Goal: Information Seeking & Learning: Compare options

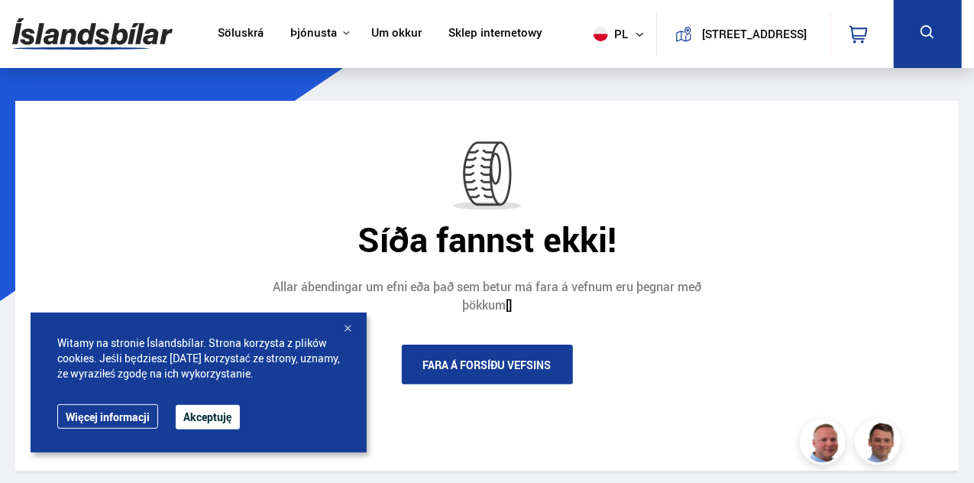
click at [344, 328] on div at bounding box center [347, 329] width 15 height 15
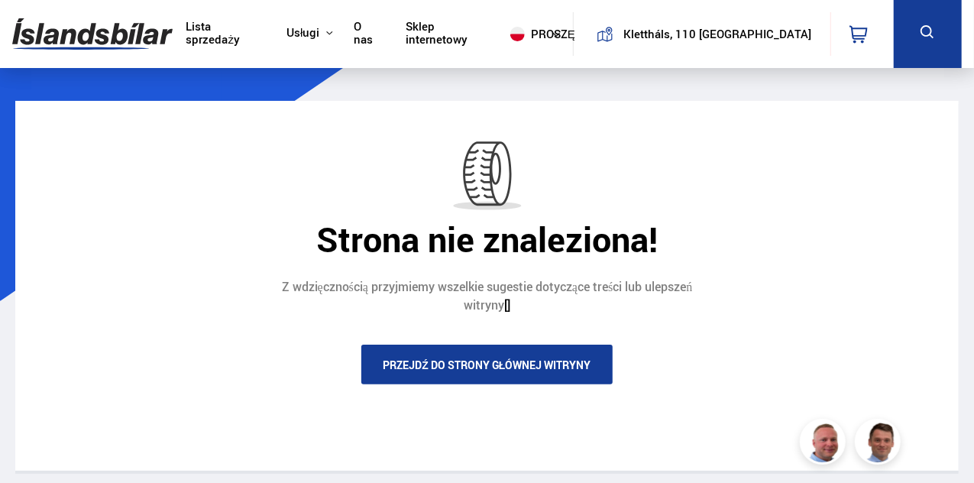
click at [559, 369] on font "Przejdź do strony głównej witryny" at bounding box center [487, 365] width 208 height 15
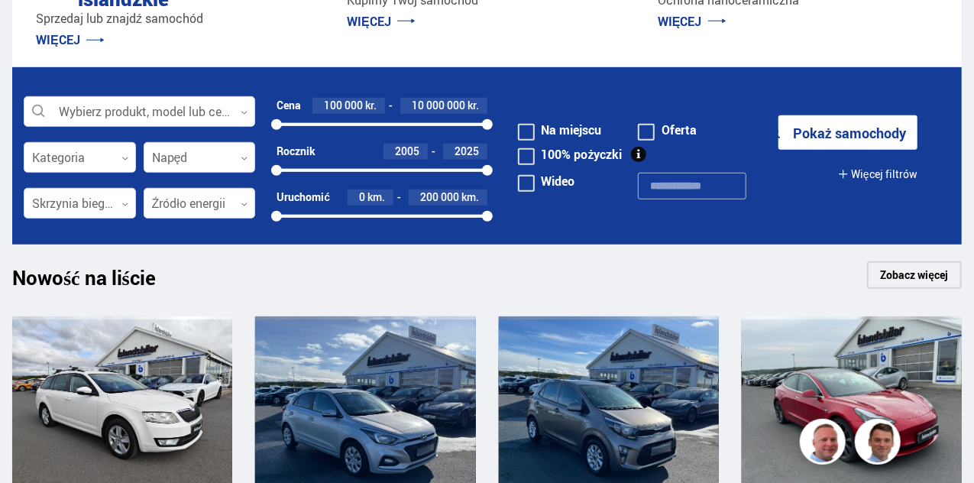
scroll to position [214, 0]
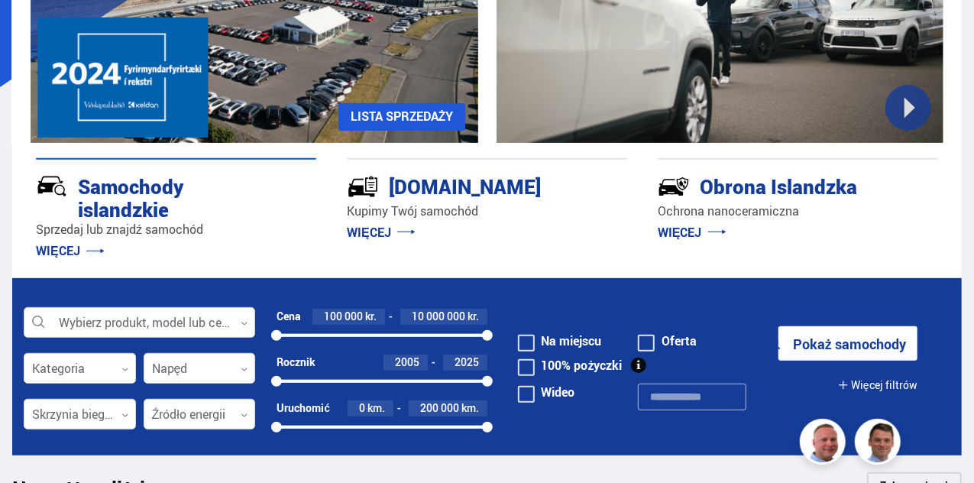
click at [249, 322] on div at bounding box center [140, 323] width 232 height 31
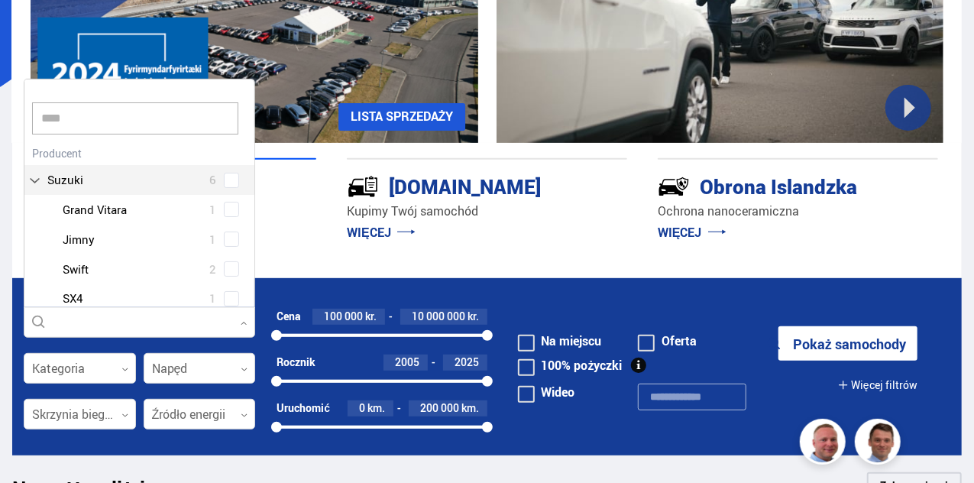
scroll to position [0, 0]
type input "******"
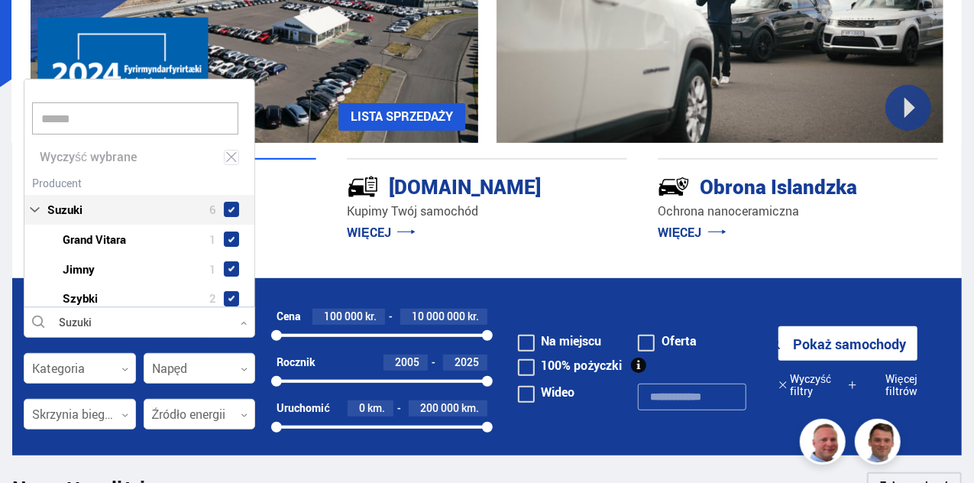
click at [77, 184] on div "Suzuki 6 Suzuki Grand Vitara 1 Suzuki Jimny 1 Suzuki Szybki 2 Suzuki SX4 1 Suzu…" at bounding box center [139, 272] width 230 height 201
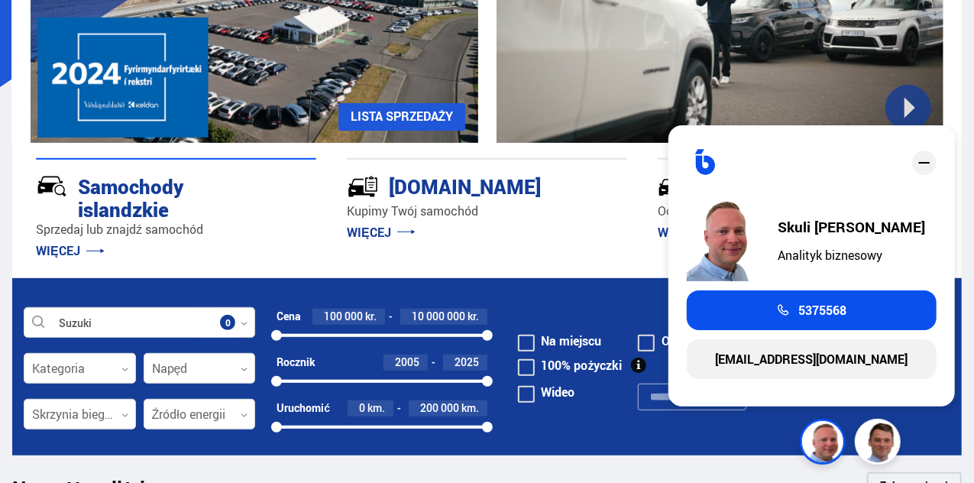
click at [914, 157] on div "zamknąć" at bounding box center [924, 163] width 24 height 24
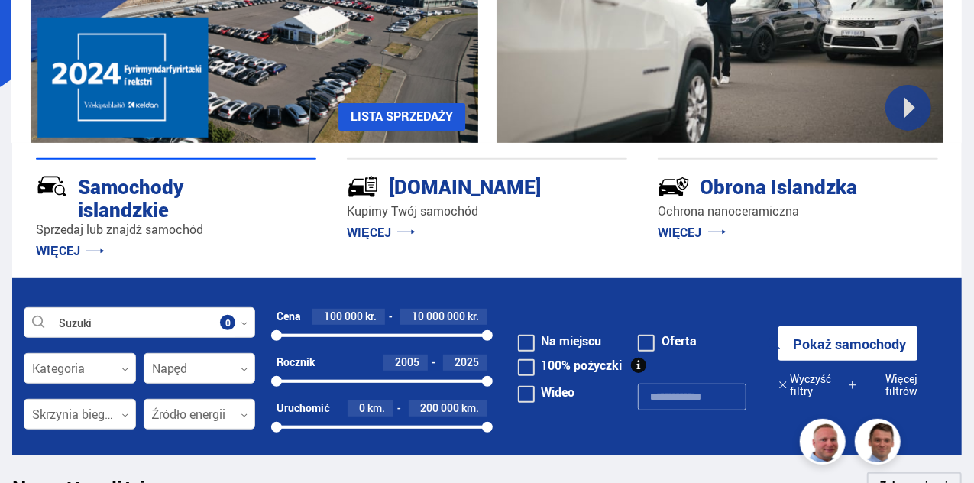
click at [841, 341] on font "Pokaż samochody" at bounding box center [849, 344] width 113 height 18
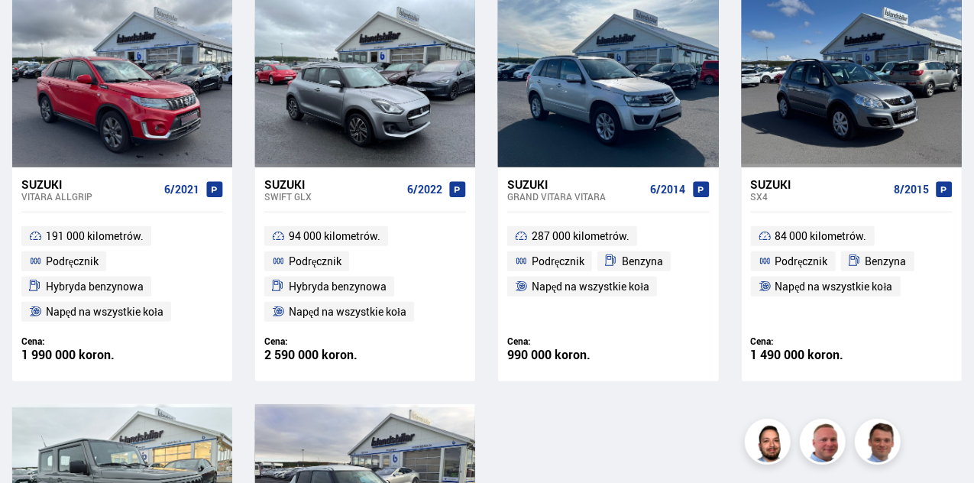
scroll to position [336, 0]
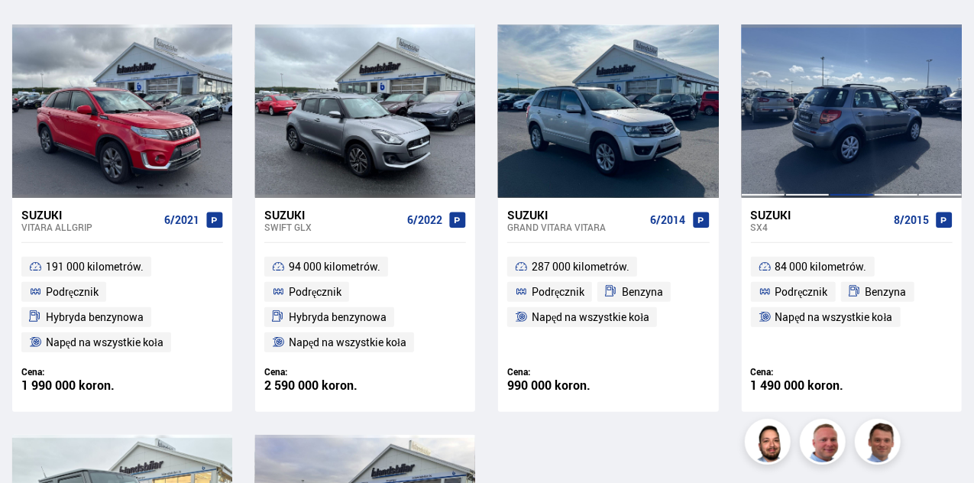
click at [868, 128] on div at bounding box center [852, 110] width 44 height 173
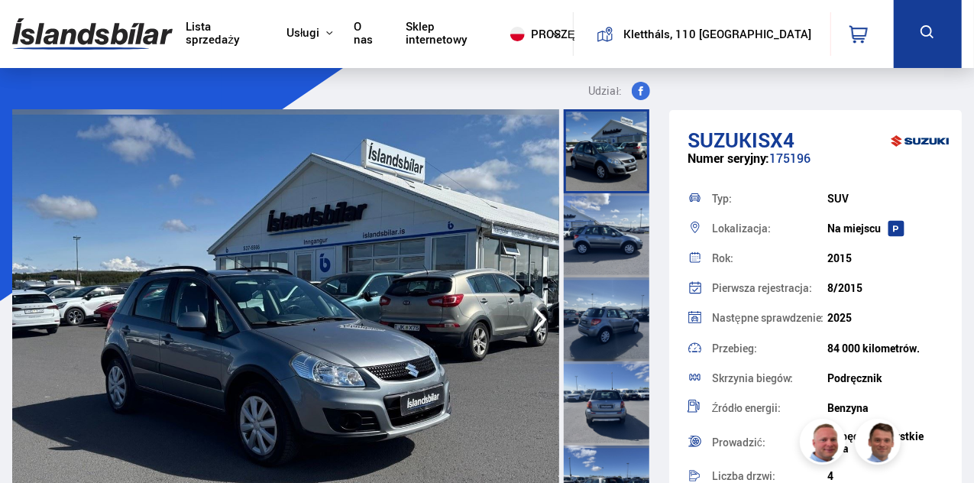
click at [543, 326] on icon "button" at bounding box center [540, 319] width 31 height 37
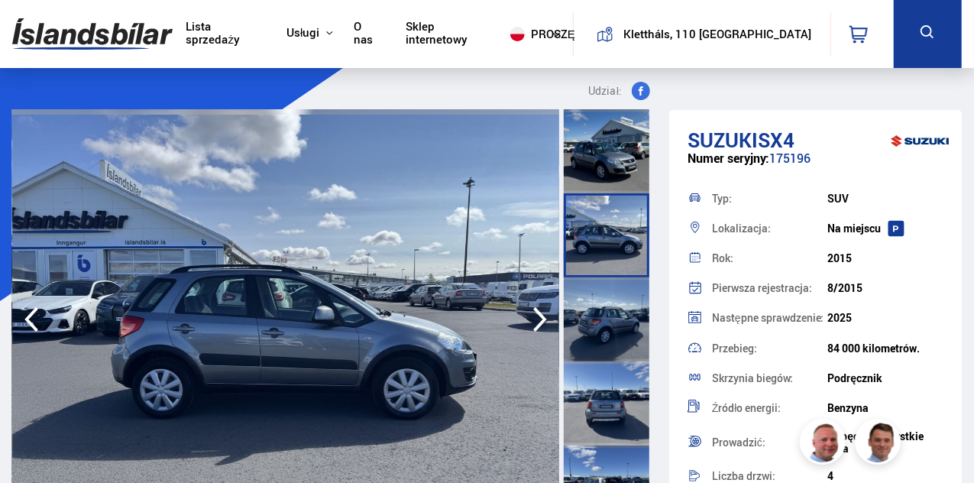
click at [543, 326] on icon "button" at bounding box center [540, 319] width 31 height 37
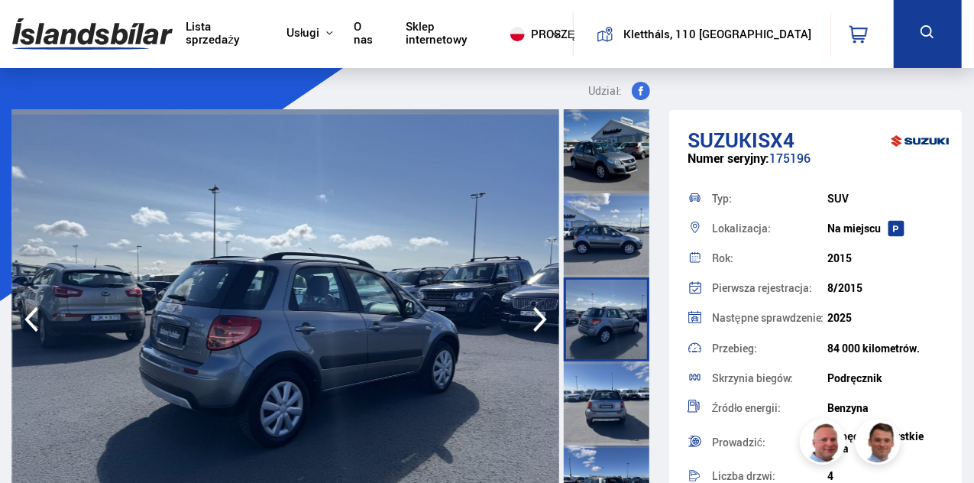
click at [543, 326] on icon "button" at bounding box center [540, 319] width 31 height 37
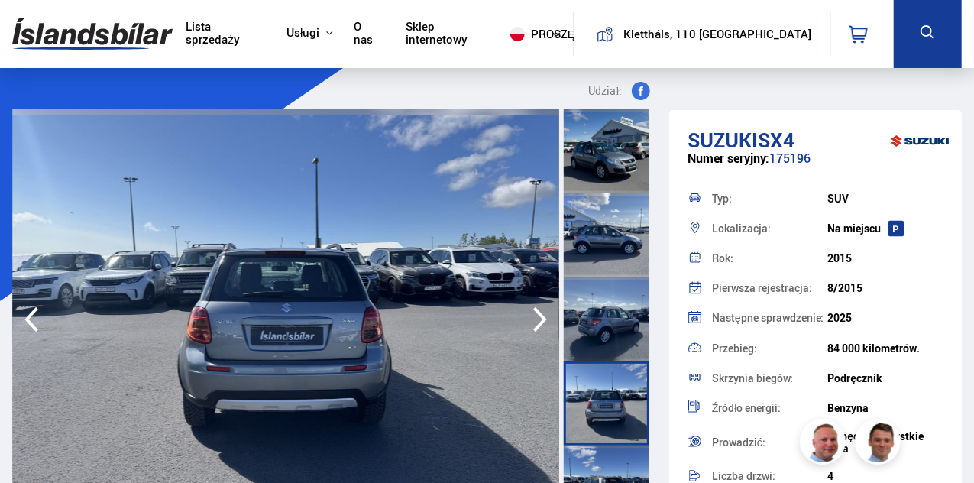
click at [543, 326] on icon "button" at bounding box center [540, 319] width 31 height 37
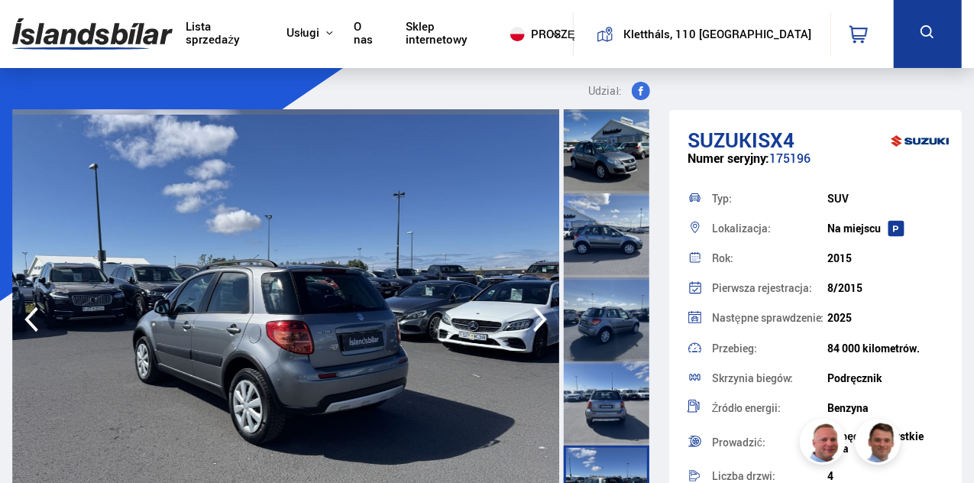
click at [543, 326] on icon "button" at bounding box center [540, 319] width 31 height 37
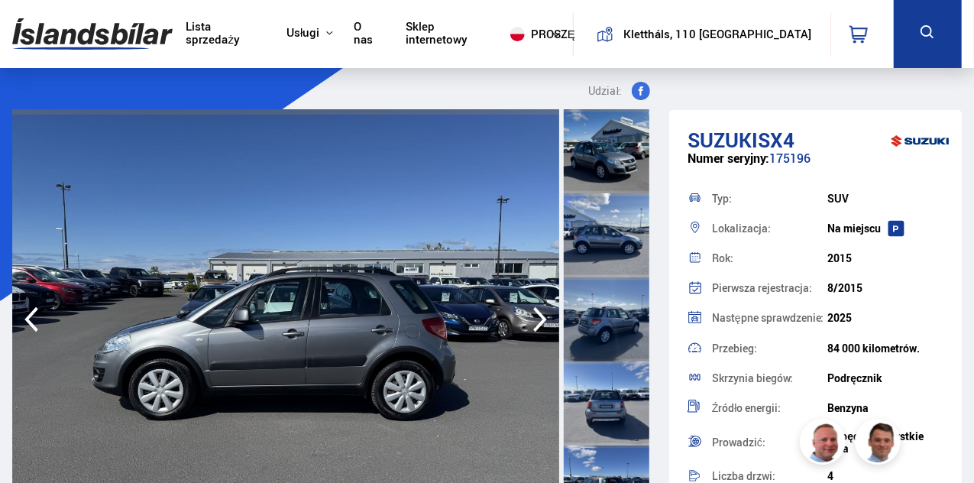
click at [532, 274] on img at bounding box center [285, 319] width 547 height 420
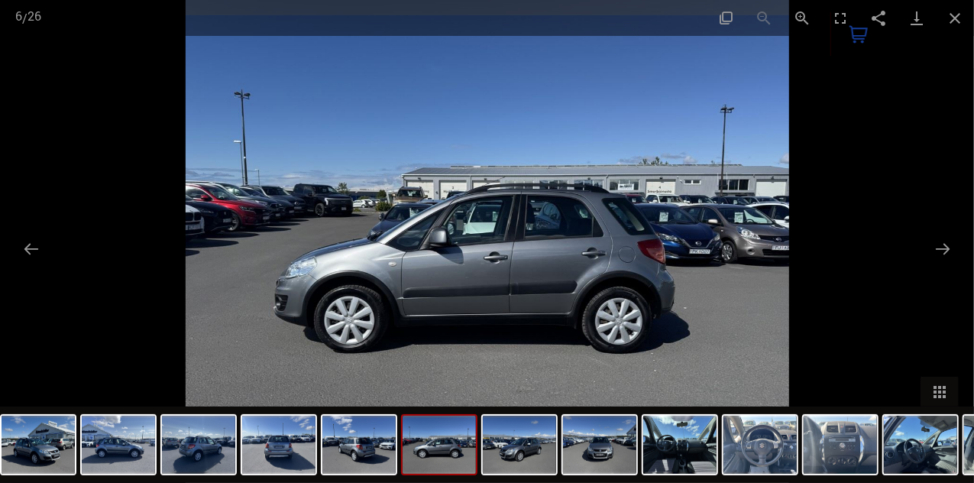
click at [767, 268] on img at bounding box center [488, 241] width 604 height 483
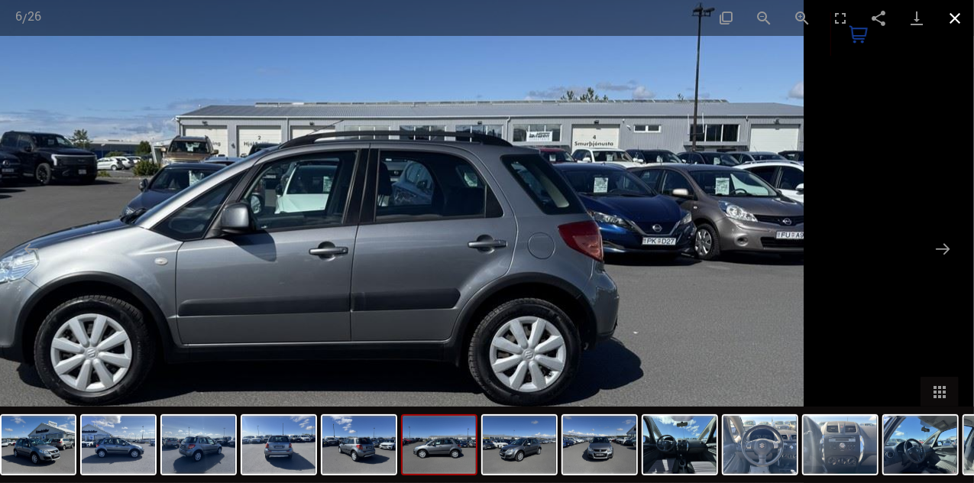
click at [960, 25] on button "Zamknij galerię" at bounding box center [955, 18] width 38 height 36
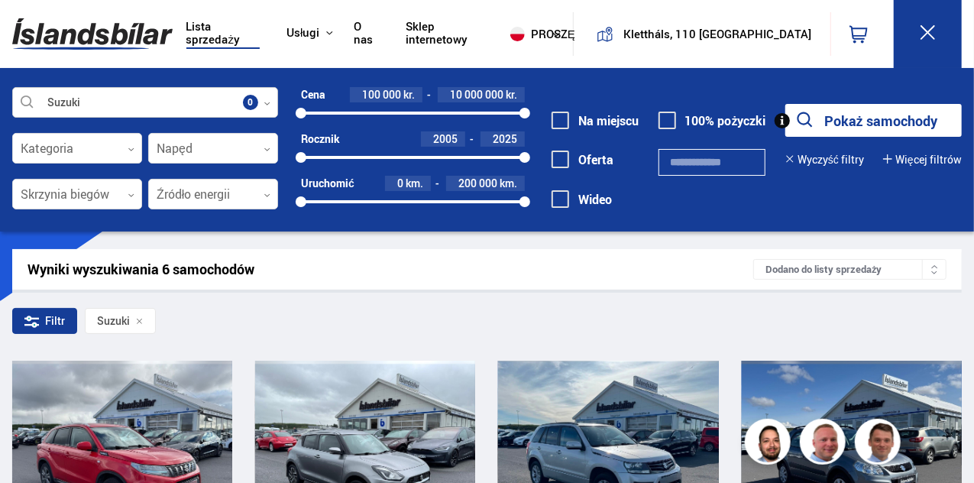
click at [261, 96] on div at bounding box center [145, 103] width 266 height 31
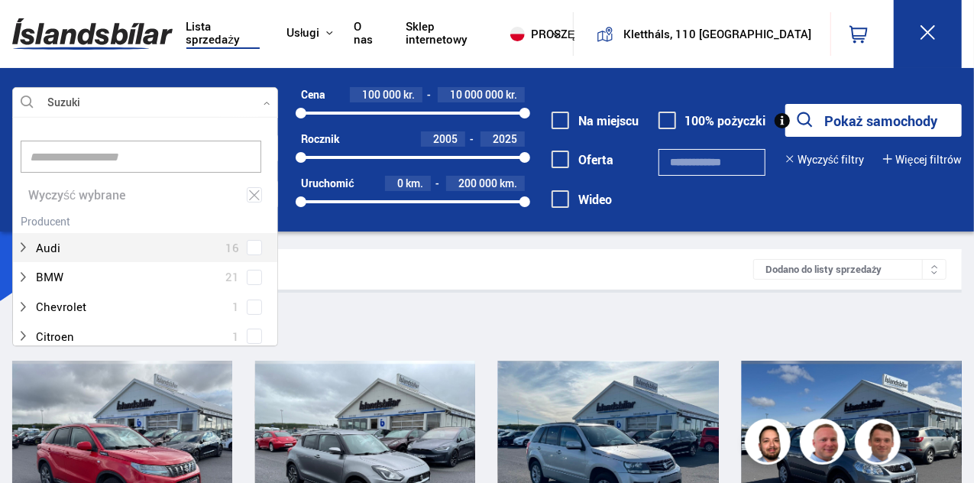
scroll to position [228, 261]
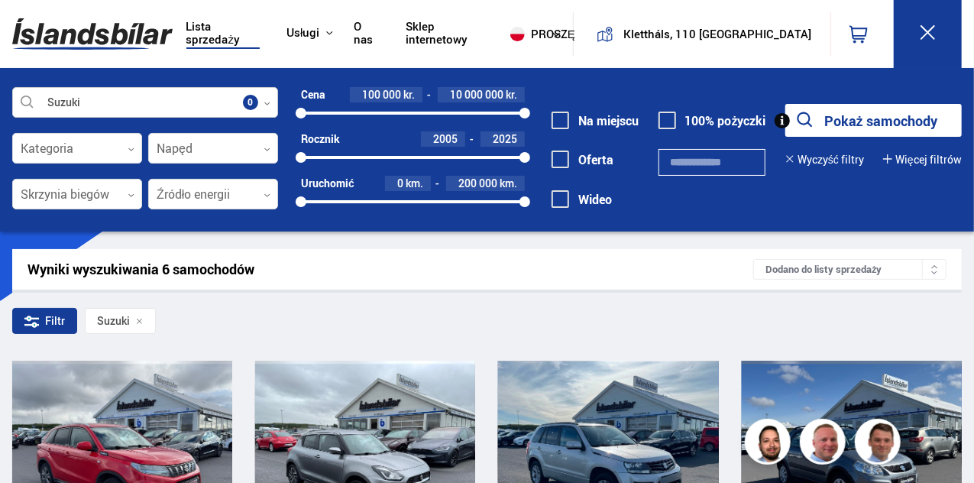
click at [261, 96] on div at bounding box center [145, 103] width 266 height 31
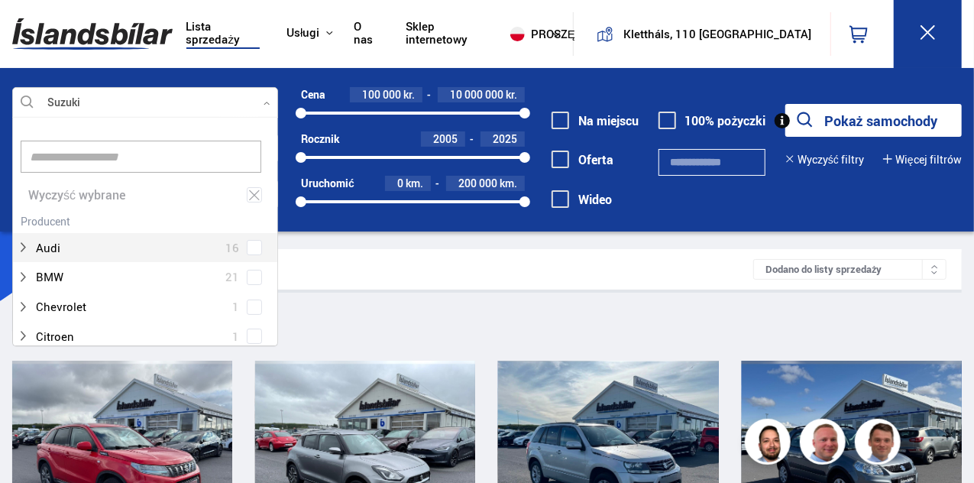
click at [261, 96] on div at bounding box center [145, 103] width 266 height 31
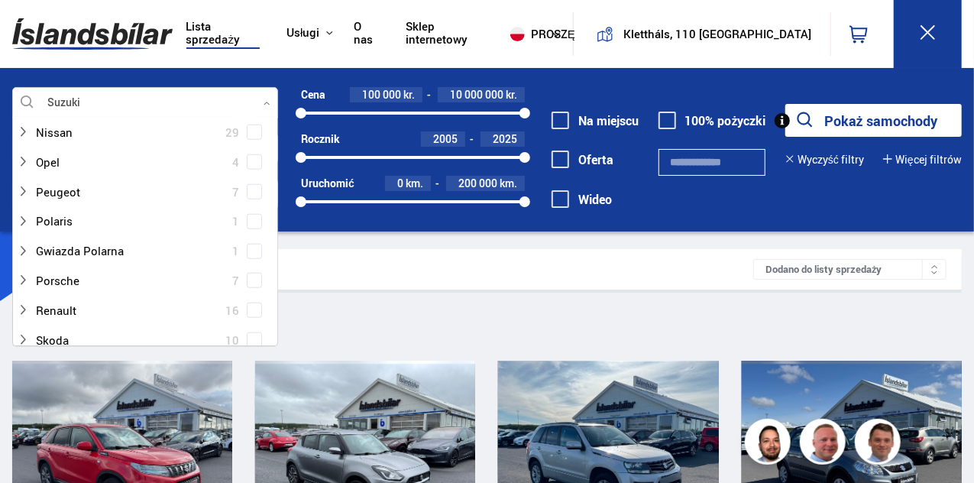
scroll to position [799, 0]
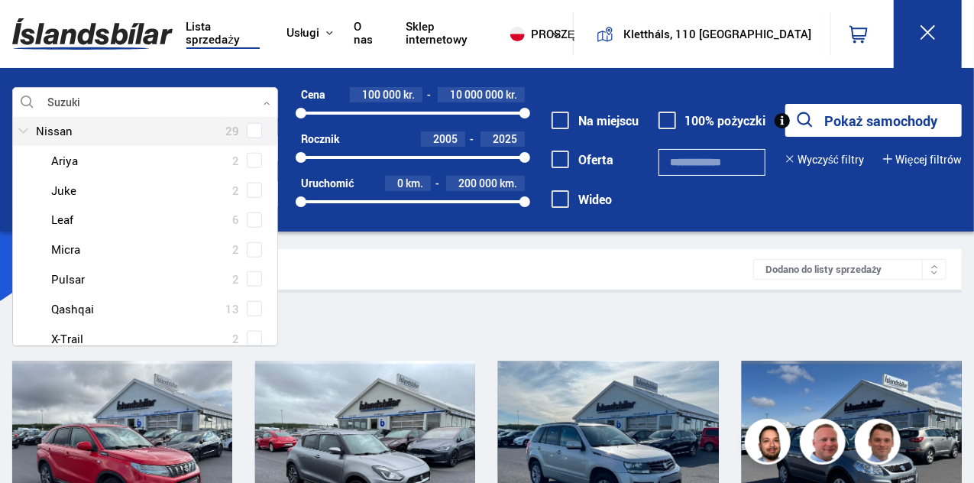
click at [69, 129] on div at bounding box center [130, 131] width 226 height 22
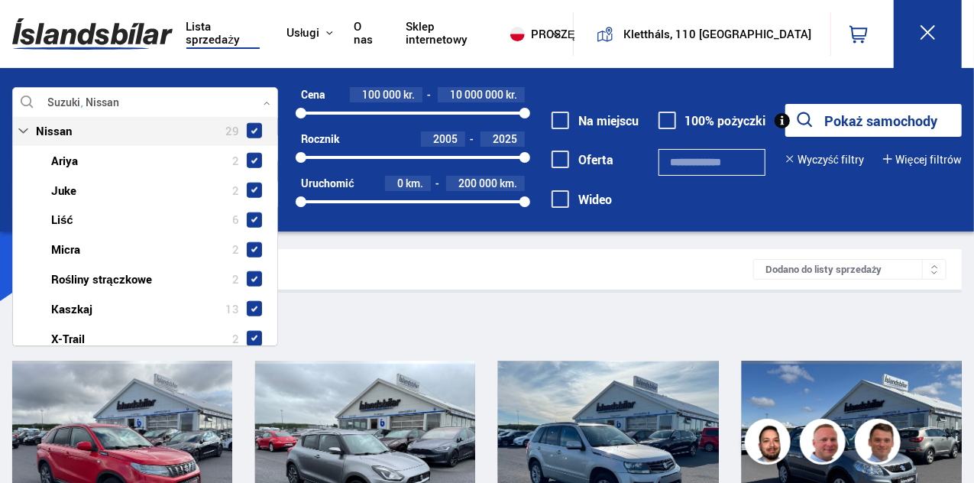
click at [253, 128] on span at bounding box center [254, 131] width 6 height 6
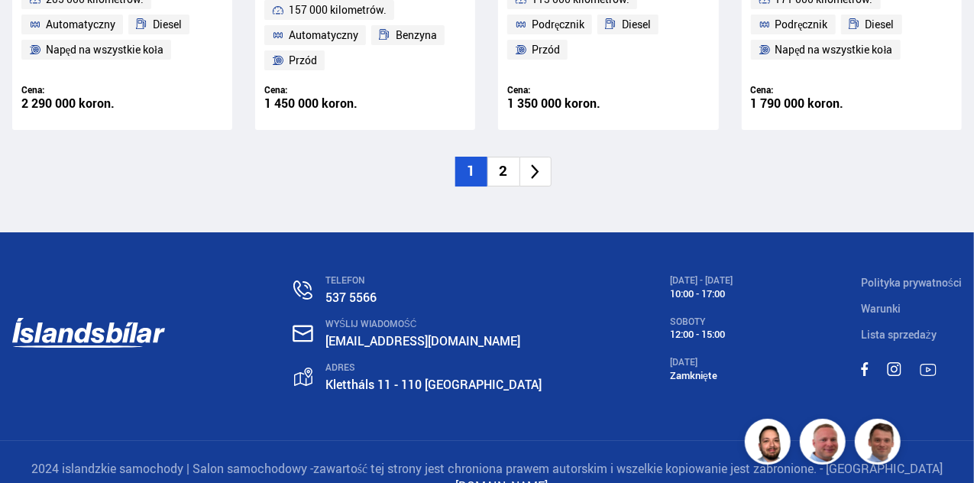
scroll to position [2627, 0]
click at [503, 172] on font "2" at bounding box center [504, 170] width 8 height 20
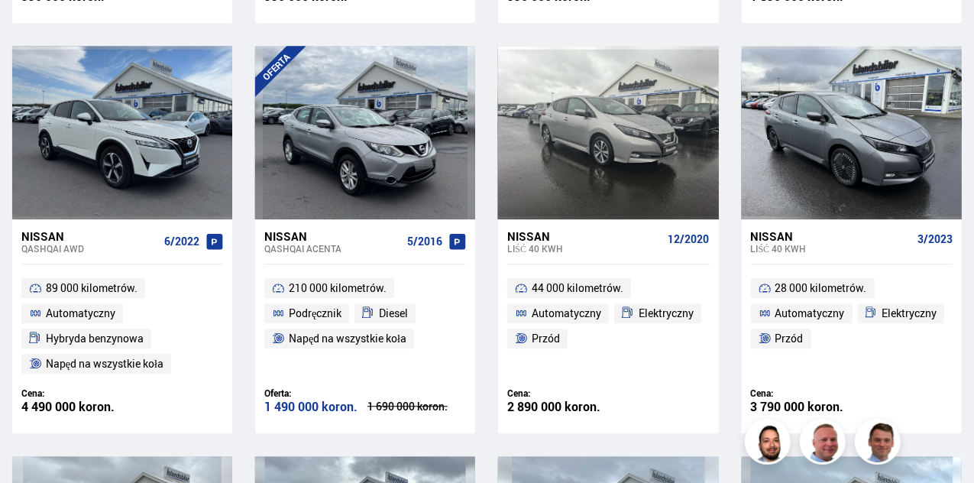
scroll to position [1207, 0]
